Goal: Obtain resource: Obtain resource

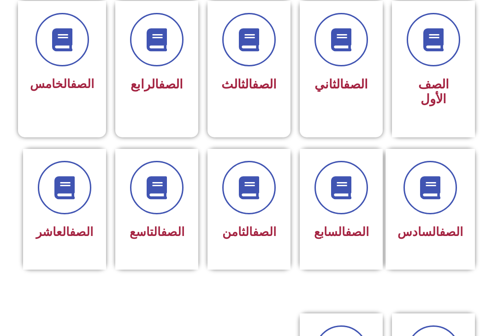
scroll to position [258, 0]
click at [340, 244] on div "الصف السابع" at bounding box center [341, 232] width 59 height 23
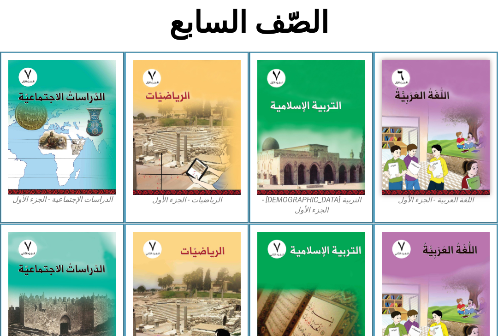
scroll to position [210, 0]
click at [316, 152] on img at bounding box center [311, 127] width 108 height 135
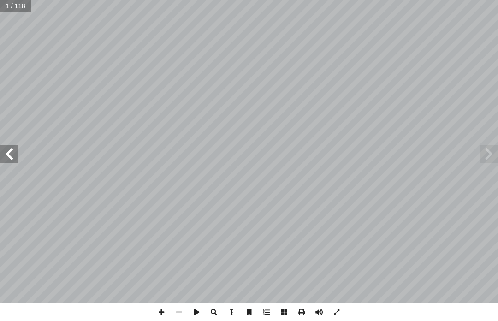
click at [486, 151] on span at bounding box center [489, 154] width 18 height 18
click at [15, 157] on span at bounding box center [9, 154] width 18 height 18
click at [18, 156] on span at bounding box center [9, 154] width 18 height 18
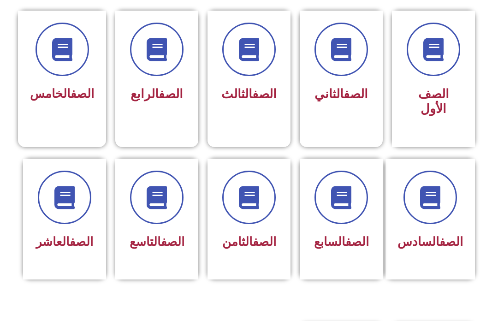
scroll to position [248, 0]
click at [344, 224] on span at bounding box center [340, 197] width 53 height 53
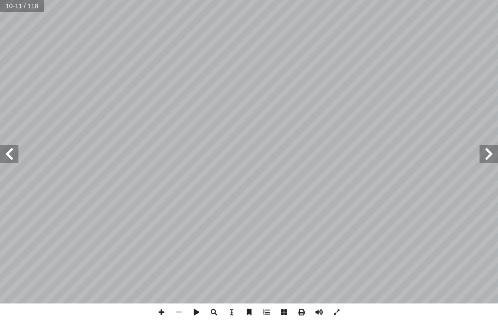
click at [5, 156] on span at bounding box center [9, 154] width 18 height 18
click at [16, 151] on span at bounding box center [9, 154] width 18 height 18
click at [484, 148] on span at bounding box center [489, 154] width 18 height 18
click at [482, 153] on span at bounding box center [489, 154] width 18 height 18
click at [486, 152] on span at bounding box center [489, 154] width 18 height 18
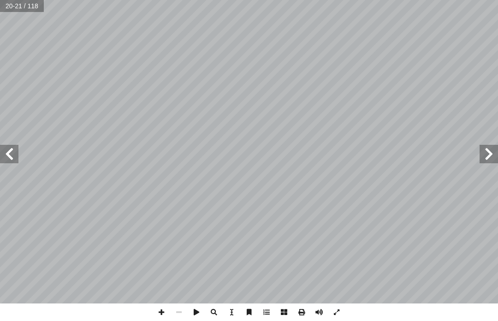
click at [480, 150] on span at bounding box center [489, 154] width 18 height 18
click at [492, 150] on span at bounding box center [489, 154] width 18 height 18
click at [491, 150] on span at bounding box center [489, 154] width 18 height 18
click at [493, 152] on span at bounding box center [489, 154] width 18 height 18
click at [491, 157] on span at bounding box center [489, 154] width 18 height 18
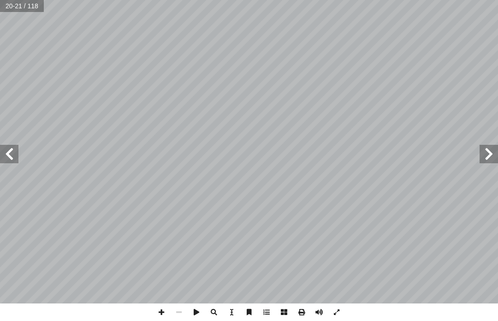
click at [490, 151] on span at bounding box center [489, 154] width 18 height 18
click at [494, 148] on span at bounding box center [489, 154] width 18 height 18
click at [487, 150] on span at bounding box center [489, 154] width 18 height 18
click at [485, 150] on span at bounding box center [489, 154] width 18 height 18
click at [483, 153] on span at bounding box center [489, 154] width 18 height 18
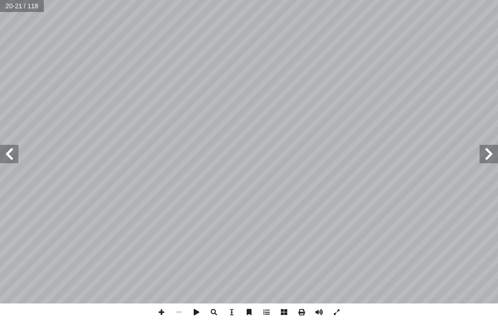
click at [482, 154] on span at bounding box center [489, 154] width 18 height 18
click at [491, 151] on span at bounding box center [489, 154] width 18 height 18
click at [491, 154] on span at bounding box center [489, 154] width 18 height 18
click at [492, 151] on span at bounding box center [489, 154] width 18 height 18
click at [492, 149] on span at bounding box center [489, 154] width 18 height 18
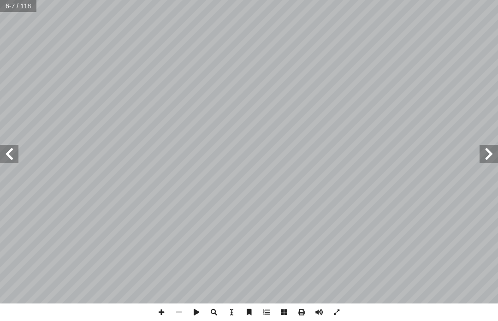
click at [490, 149] on span at bounding box center [489, 154] width 18 height 18
click at [482, 154] on span at bounding box center [489, 154] width 18 height 18
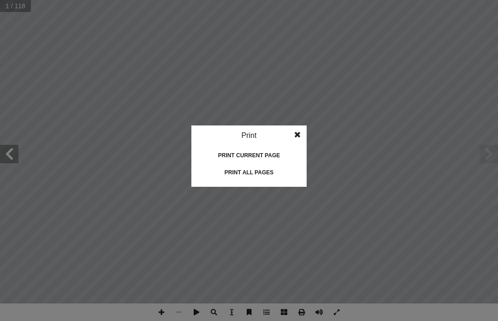
click at [269, 172] on div "Print all pages" at bounding box center [249, 172] width 92 height 15
